Goal: Transaction & Acquisition: Purchase product/service

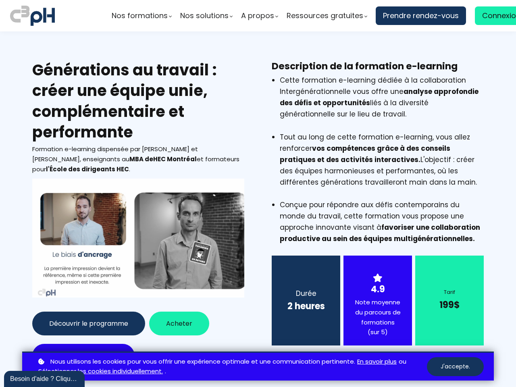
click at [87, 323] on span "Découvrir le programme" at bounding box center [88, 323] width 79 height 10
click at [176, 323] on span "Acheter" at bounding box center [179, 323] width 26 height 10
click at [377, 361] on link "En savoir plus" at bounding box center [376, 362] width 39 height 10
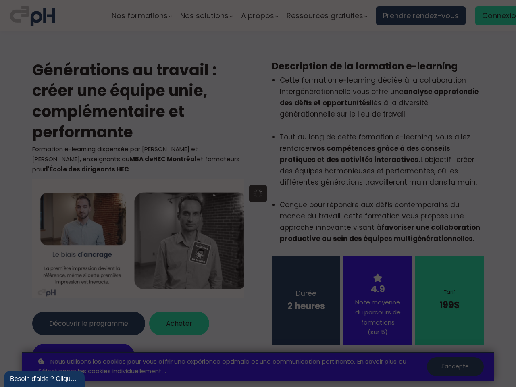
click at [455, 366] on div at bounding box center [258, 193] width 516 height 387
click at [44, 379] on div "Besoin d'aide ? Cliquez !" at bounding box center [44, 379] width 68 height 10
